Goal: Task Accomplishment & Management: Manage account settings

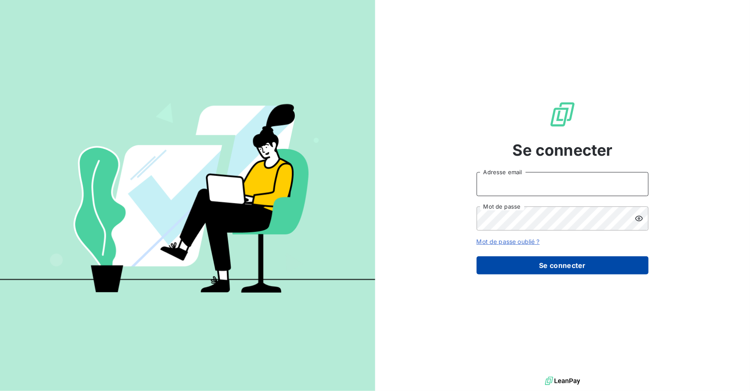
type input "[PERSON_NAME][EMAIL_ADDRESS][DOMAIN_NAME]"
click at [569, 259] on button "Se connecter" at bounding box center [563, 265] width 172 height 18
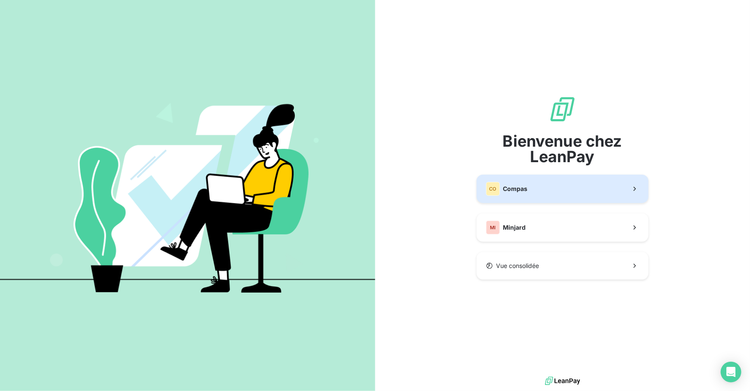
click at [554, 197] on button "CO Compas" at bounding box center [563, 188] width 172 height 28
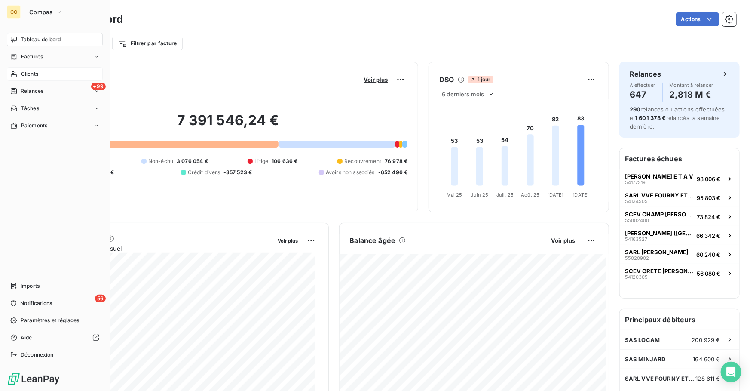
click at [24, 73] on span "Clients" at bounding box center [29, 74] width 17 height 8
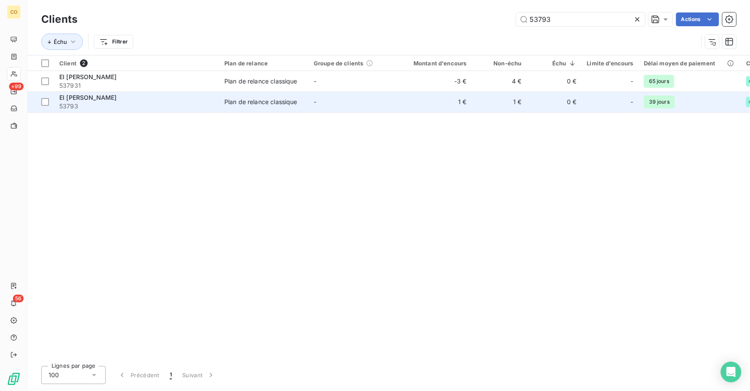
type input "53793"
click at [225, 102] on div "Plan de relance classique" at bounding box center [260, 102] width 73 height 9
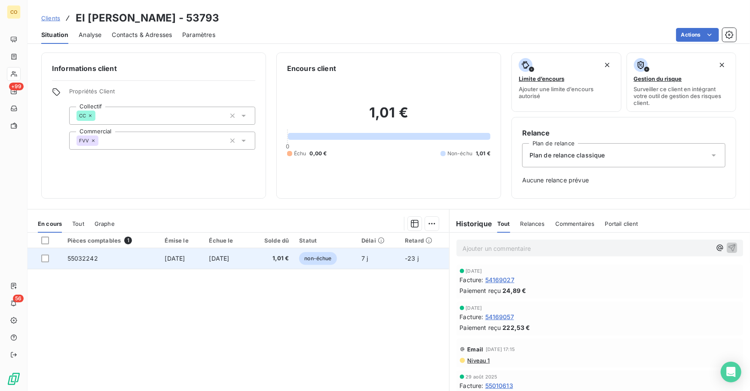
click at [166, 260] on span "[DATE]" at bounding box center [175, 257] width 20 height 7
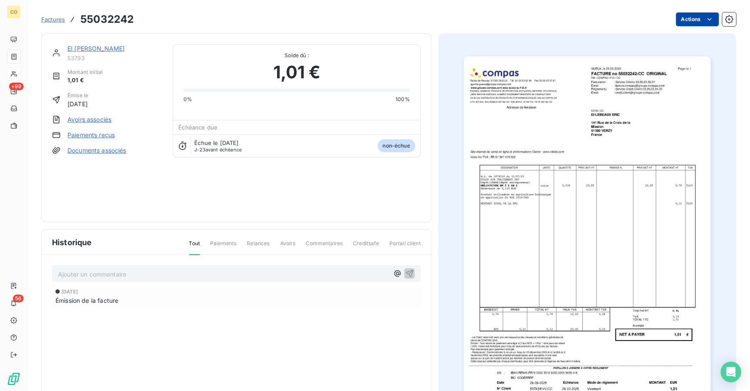
click at [679, 25] on html "CO +99 56 Factures 55032242 Actions EI [PERSON_NAME] 53793 Montant initial 1,01…" at bounding box center [375, 195] width 750 height 391
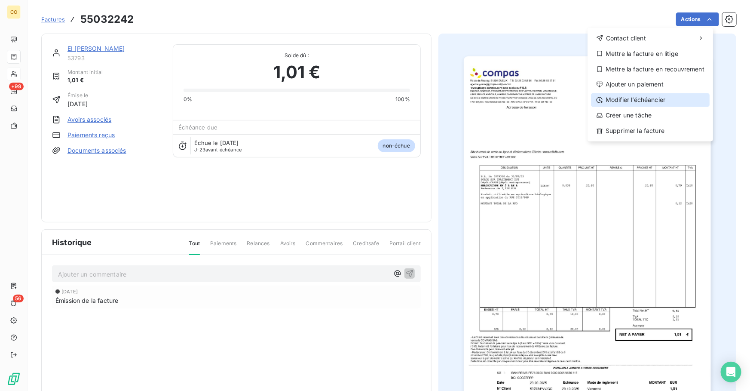
click at [671, 102] on div "Modifier l’échéancier" at bounding box center [650, 100] width 119 height 14
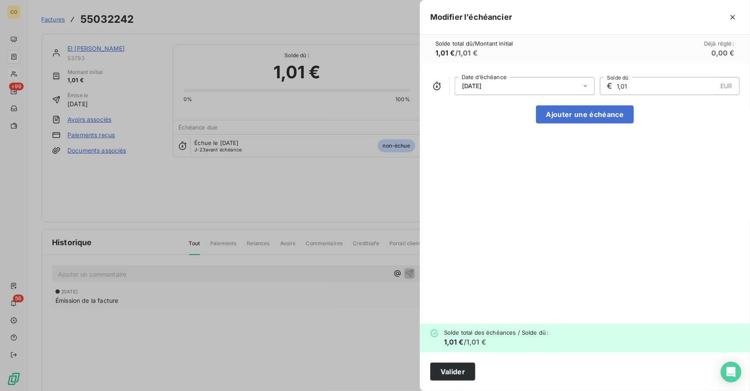
click at [587, 86] on icon at bounding box center [585, 86] width 9 height 9
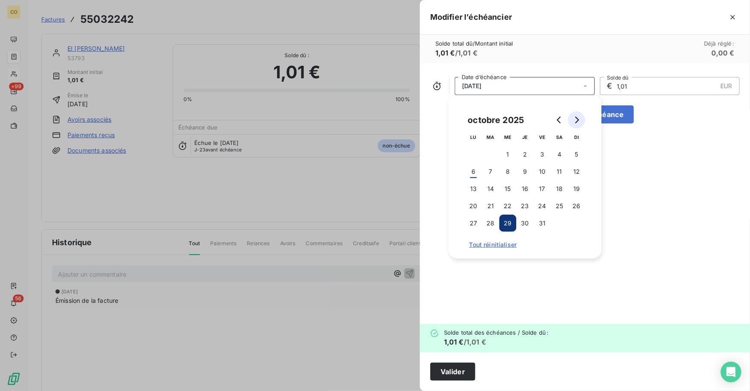
click at [582, 123] on button "Go to next month" at bounding box center [576, 119] width 17 height 17
click at [509, 222] on button "31" at bounding box center [507, 222] width 17 height 17
click at [683, 146] on div "[DATE] Date d’échéance € 1,01 EUR Solde dû Ajouter une échéance" at bounding box center [585, 193] width 330 height 260
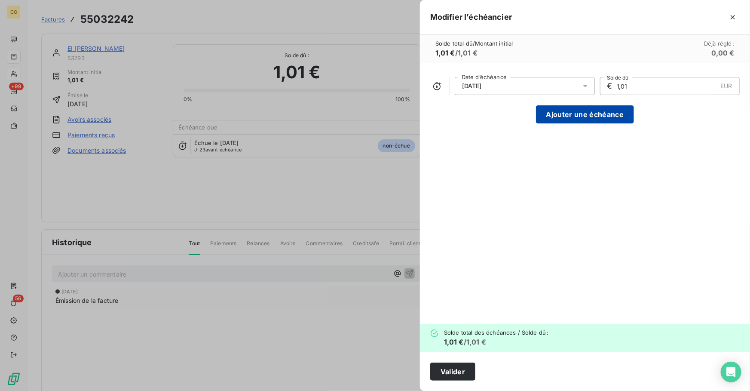
click at [601, 115] on button "Ajouter une échéance" at bounding box center [585, 114] width 98 height 18
type input "0,51"
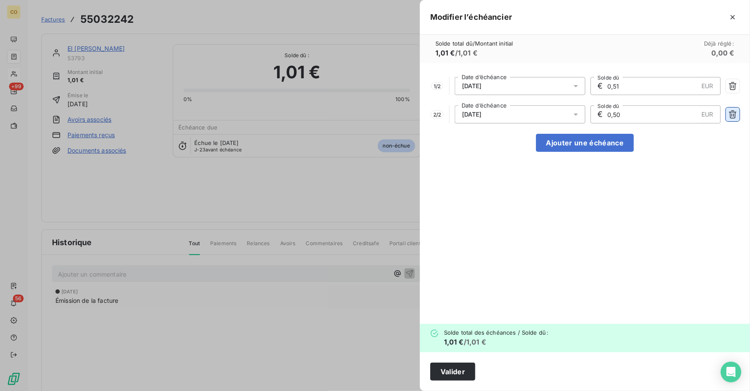
click at [734, 115] on icon "button" at bounding box center [733, 114] width 8 height 8
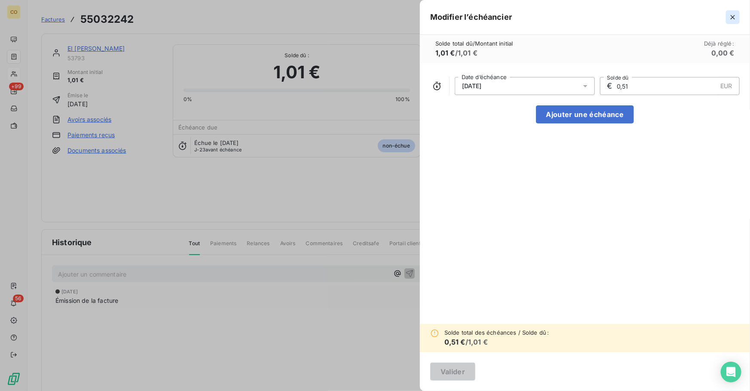
click at [735, 17] on icon "button" at bounding box center [732, 17] width 9 height 9
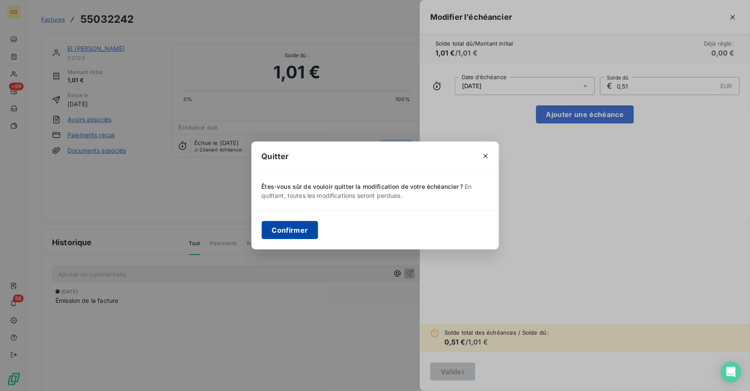
click at [290, 226] on button "Confirmer" at bounding box center [290, 230] width 57 height 18
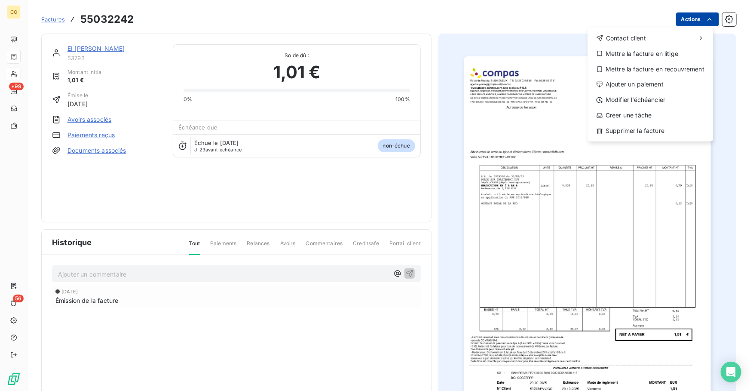
click at [675, 20] on html "CO +99 56 Factures 55032242 Actions Contact client Mettre la facture en litige …" at bounding box center [375, 195] width 750 height 391
click at [636, 98] on div "Modifier l’échéancier" at bounding box center [650, 100] width 119 height 14
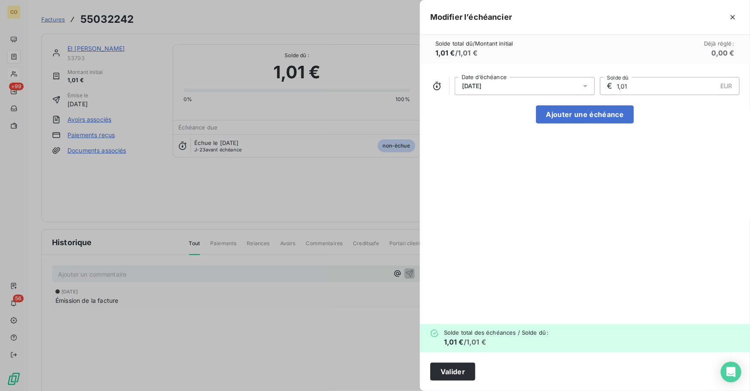
click at [584, 83] on icon at bounding box center [585, 86] width 9 height 9
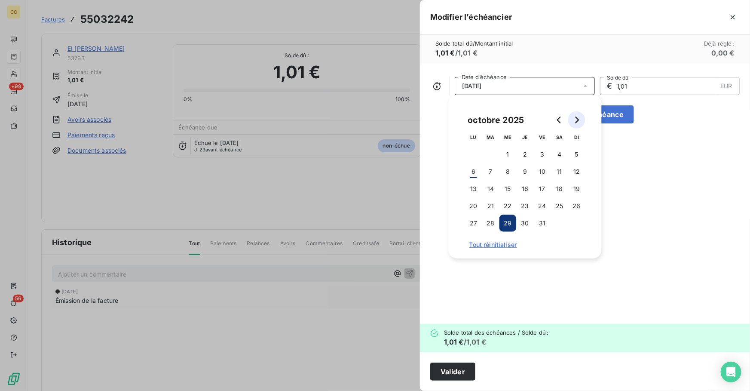
click at [582, 118] on button "Go to next month" at bounding box center [576, 119] width 17 height 17
click at [507, 222] on button "31" at bounding box center [507, 222] width 17 height 17
click at [452, 371] on button "Valider" at bounding box center [452, 371] width 45 height 18
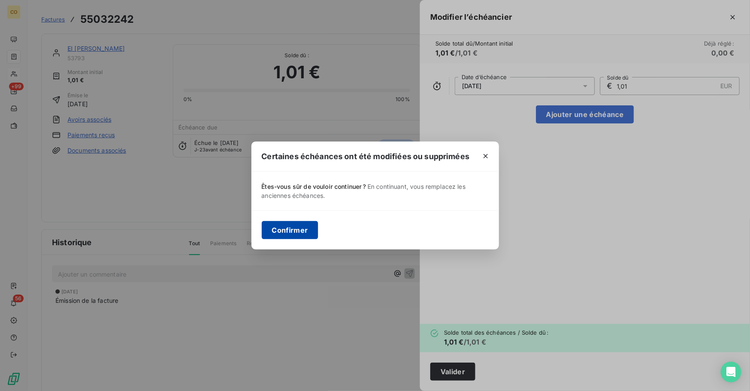
click at [284, 228] on button "Confirmer" at bounding box center [290, 230] width 57 height 18
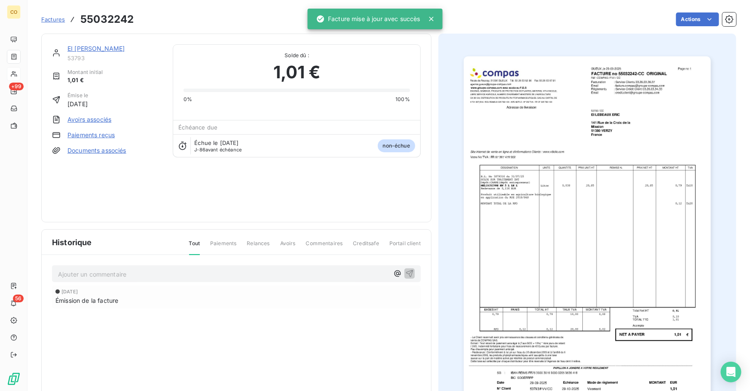
click at [112, 46] on link "EI [PERSON_NAME]" at bounding box center [95, 48] width 57 height 7
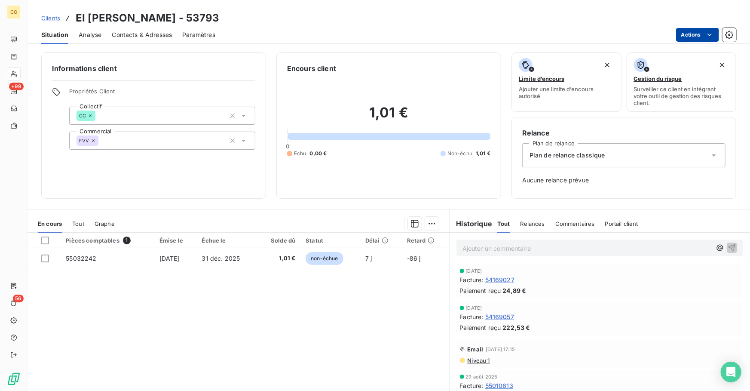
click at [682, 37] on html "CO +99 56 Clients EI [PERSON_NAME] - 53793 Situation Analyse Contacts & Adresse…" at bounding box center [375, 195] width 750 height 391
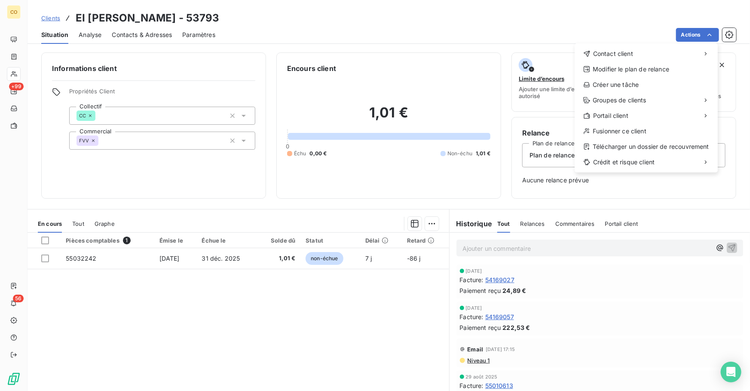
click at [182, 260] on html "CO +99 56 Clients EI [PERSON_NAME] - 53793 Situation Analyse Contacts & Adresse…" at bounding box center [375, 195] width 750 height 391
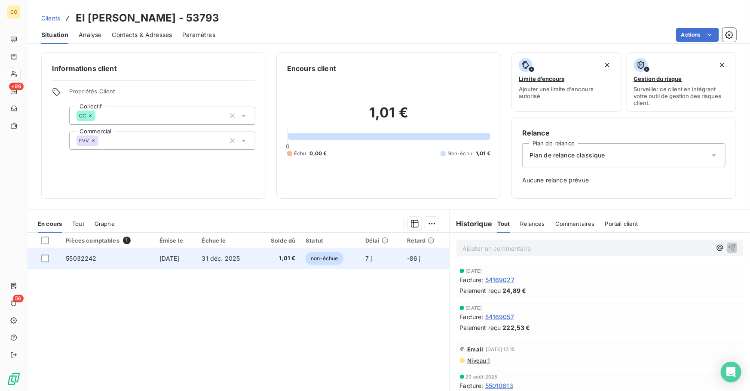
click at [180, 259] on span "[DATE]" at bounding box center [169, 257] width 20 height 7
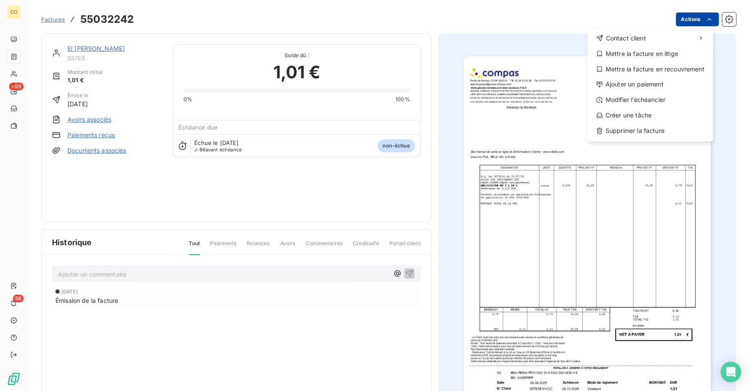
click at [674, 23] on html "CO +99 56 Factures 55032242 Actions Contact client Mettre la facture en litige …" at bounding box center [375, 195] width 750 height 391
click at [657, 101] on div "Modifier l’échéancier" at bounding box center [650, 100] width 119 height 14
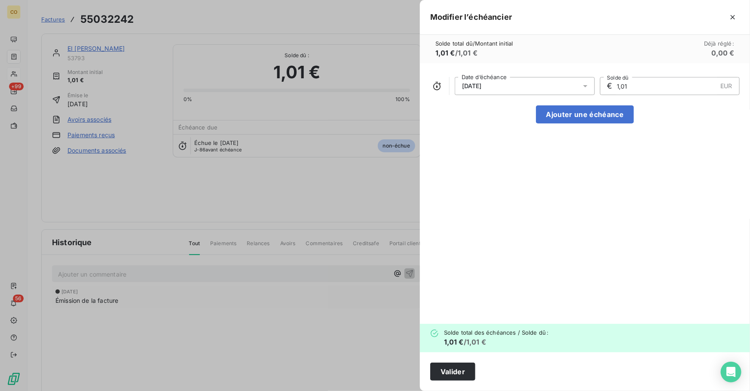
click at [593, 86] on div at bounding box center [588, 86] width 14 height 18
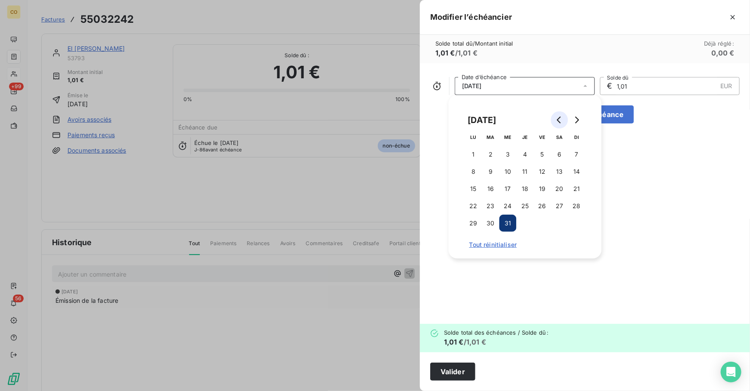
click at [559, 120] on icon "Go to previous month" at bounding box center [559, 119] width 7 height 7
click at [578, 223] on button "30" at bounding box center [576, 222] width 17 height 17
click at [565, 59] on div "Solde total dû / Montant initial 1,01 € / 1,01 € Déjà réglé : 0,00 €" at bounding box center [585, 49] width 330 height 28
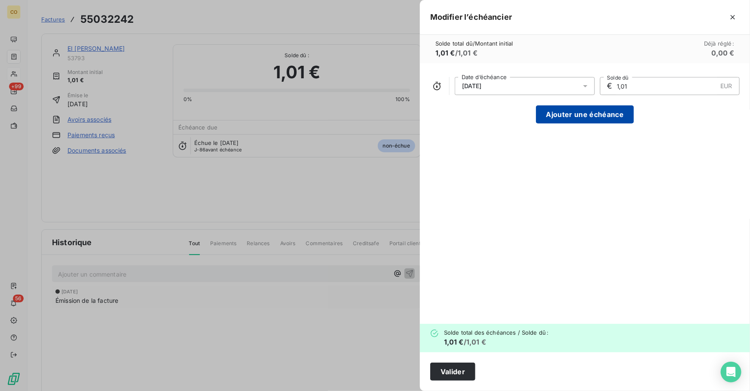
click at [598, 112] on button "Ajouter une échéance" at bounding box center [585, 114] width 98 height 18
type input "0,51"
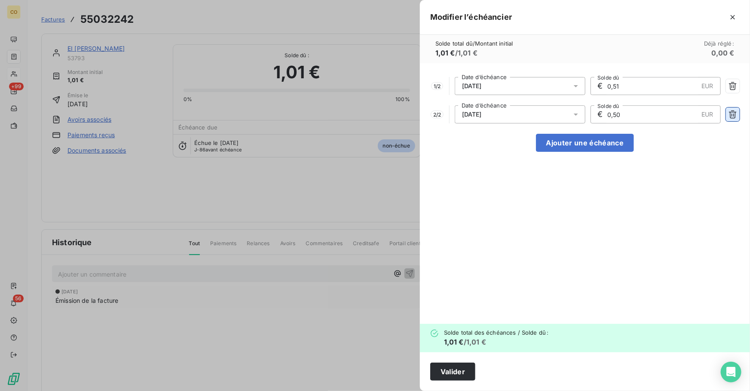
click at [734, 113] on icon "button" at bounding box center [732, 114] width 9 height 9
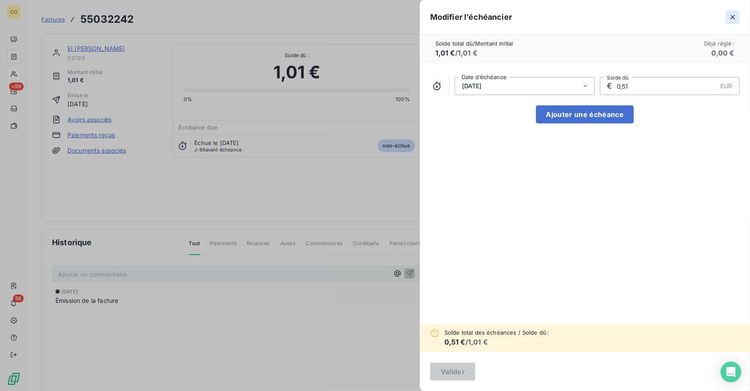
click at [733, 17] on icon "button" at bounding box center [733, 17] width 4 height 4
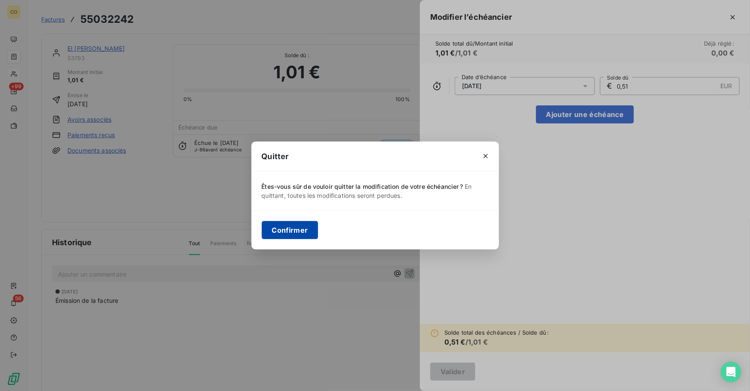
click at [292, 232] on button "Confirmer" at bounding box center [290, 230] width 57 height 18
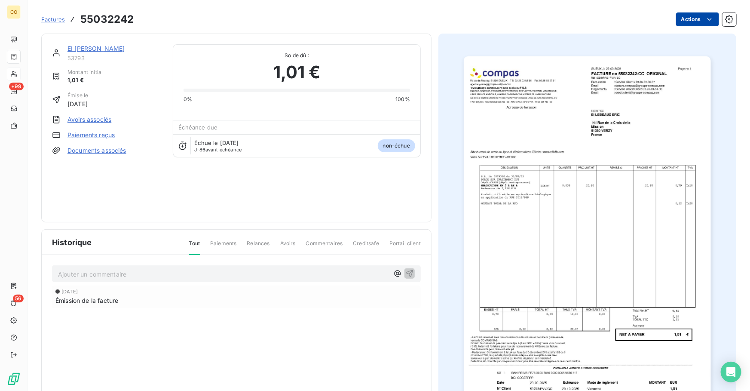
click at [679, 22] on html "CO +99 56 Factures 55032242 Actions EI [PERSON_NAME] 53793 Montant initial 1,01…" at bounding box center [375, 195] width 750 height 391
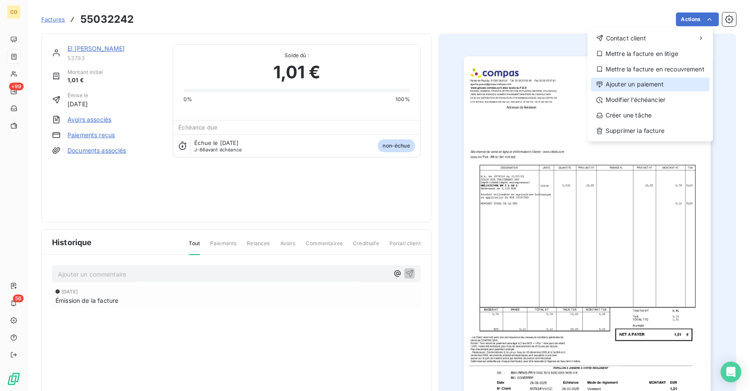
click at [653, 88] on div "Ajouter un paiement" at bounding box center [650, 85] width 119 height 14
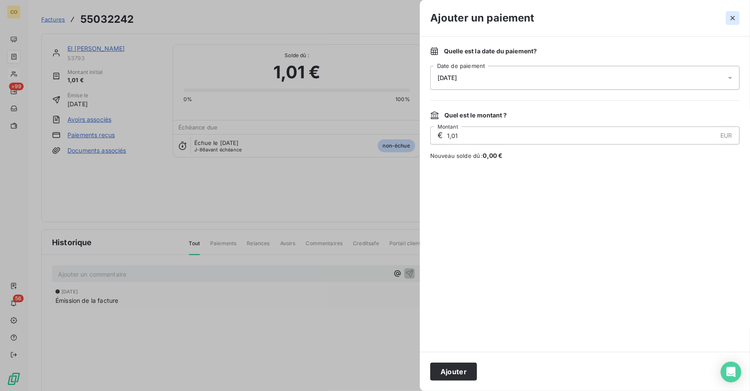
click at [728, 17] on button "button" at bounding box center [733, 18] width 14 height 14
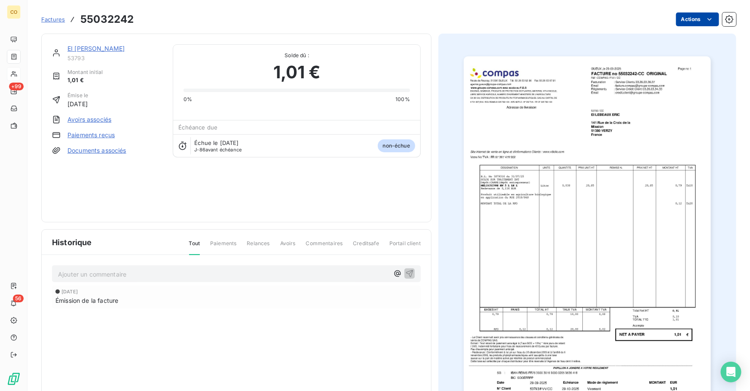
click at [680, 21] on html "CO +99 56 Factures 55032242 Actions EI [PERSON_NAME] 53793 Montant initial 1,01…" at bounding box center [375, 195] width 750 height 391
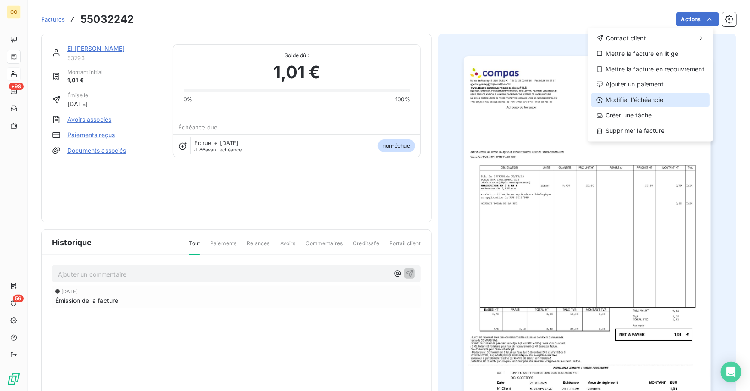
click at [675, 99] on div "Modifier l’échéancier" at bounding box center [650, 100] width 119 height 14
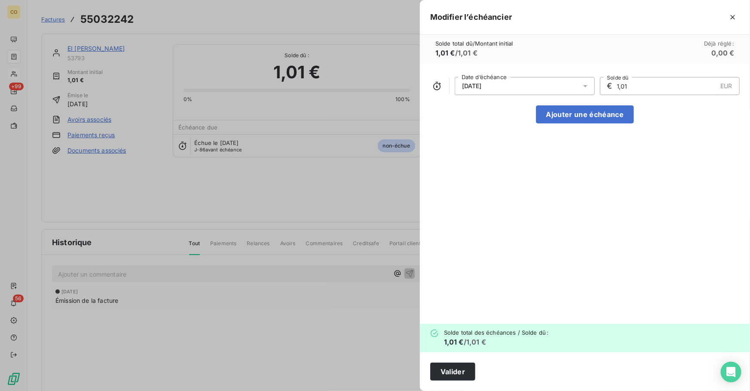
click at [591, 84] on div at bounding box center [588, 86] width 14 height 18
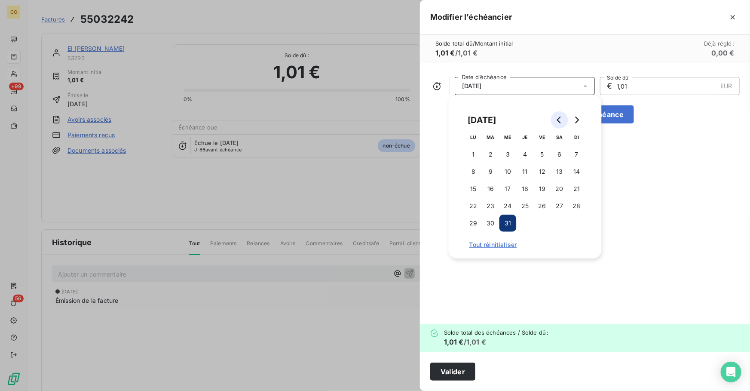
click at [559, 118] on icon "Go to previous month" at bounding box center [559, 119] width 4 height 7
click at [574, 221] on button "30" at bounding box center [576, 222] width 17 height 17
click at [448, 373] on button "Valider" at bounding box center [452, 371] width 45 height 18
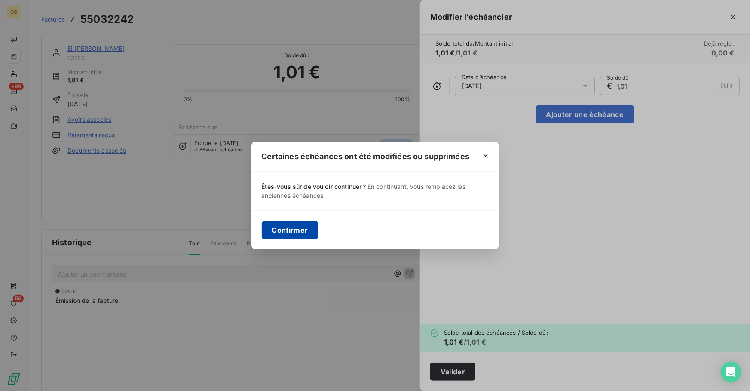
click at [292, 236] on button "Confirmer" at bounding box center [290, 230] width 57 height 18
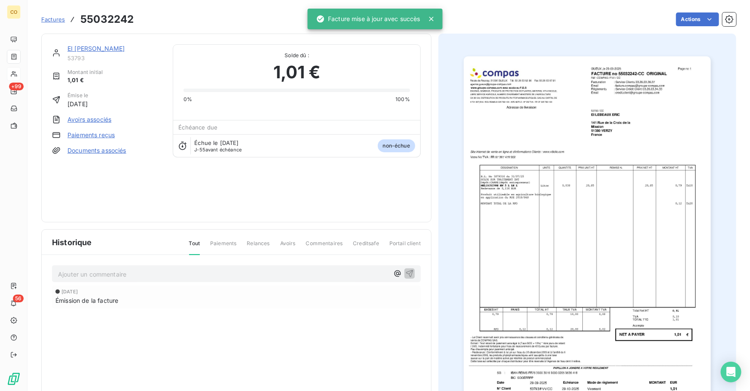
click at [80, 47] on link "EI [PERSON_NAME]" at bounding box center [95, 48] width 57 height 7
